Goal: Check status: Check status

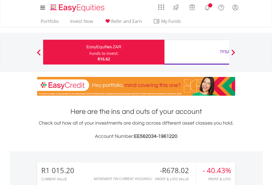
scroll to position [53, 86]
click at [89, 52] on div "Funds to invest:" at bounding box center [103, 53] width 29 height 5
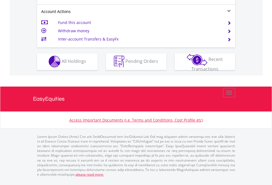
scroll to position [514, 0]
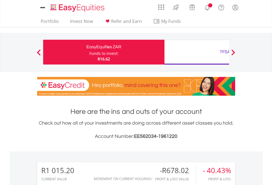
scroll to position [422, 0]
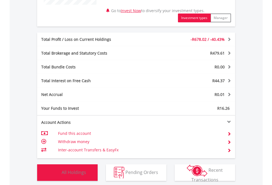
click at [62, 175] on span "All Holdings" at bounding box center [74, 172] width 24 height 6
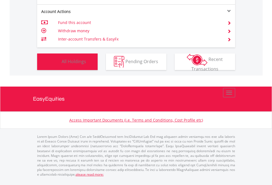
scroll to position [53, 86]
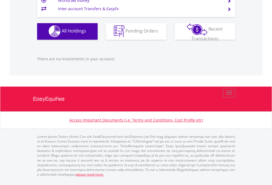
scroll to position [53, 86]
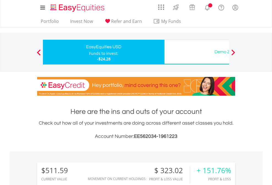
scroll to position [53, 86]
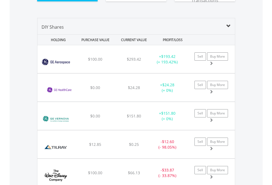
scroll to position [612, 0]
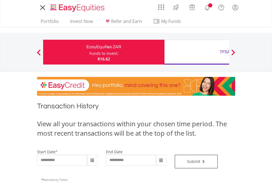
type input "**********"
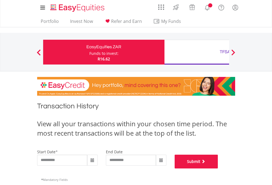
click at [218, 168] on button "Submit" at bounding box center [196, 161] width 43 height 14
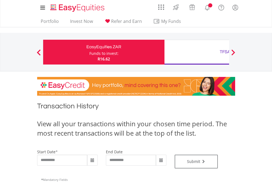
click at [197, 52] on div "TFSA" at bounding box center [225, 52] width 115 height 8
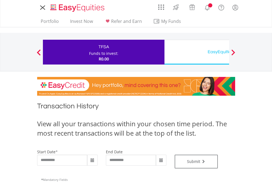
type input "**********"
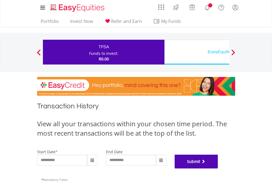
click at [218, 168] on button "Submit" at bounding box center [196, 161] width 43 height 14
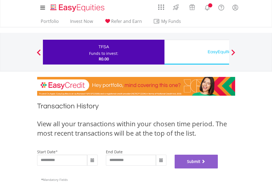
scroll to position [223, 0]
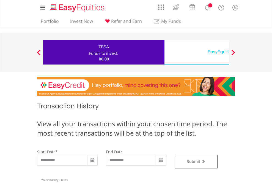
click at [197, 52] on div "EasyEquities USD" at bounding box center [225, 52] width 115 height 8
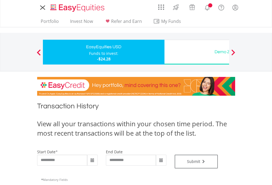
type input "**********"
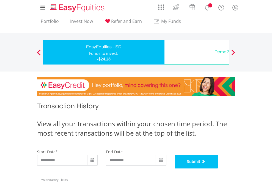
click at [218, 168] on button "Submit" at bounding box center [196, 161] width 43 height 14
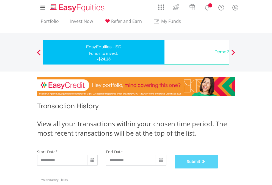
scroll to position [223, 0]
